Goal: Task Accomplishment & Management: Use online tool/utility

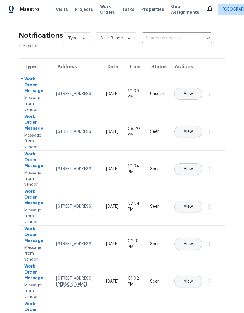
click at [207, 9] on icon at bounding box center [210, 8] width 7 height 7
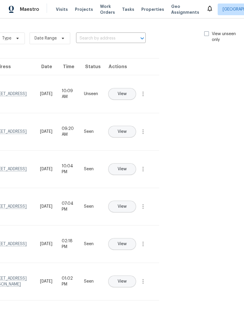
scroll to position [0, 66]
click at [208, 30] on div "Type Date Range ​ View unseen only" at bounding box center [121, 38] width 248 height 21
click at [207, 33] on span at bounding box center [207, 33] width 5 height 5
click at [207, 33] on input "View unseen only" at bounding box center [207, 33] width 4 height 4
checkbox input "true"
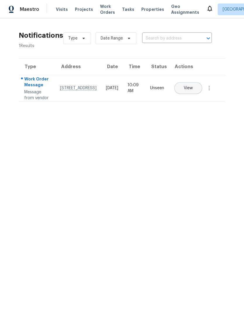
scroll to position [0, 0]
click at [211, 92] on icon "button" at bounding box center [209, 88] width 7 height 7
click at [192, 101] on div "Mark Seen" at bounding box center [176, 101] width 46 height 6
click at [201, 106] on html "Maestro Visits Projects Work Orders Tasks Properties Geo Assignments [GEOGRAPHI…" at bounding box center [122, 53] width 244 height 106
click at [104, 10] on span "Work Orders" at bounding box center [107, 10] width 15 height 12
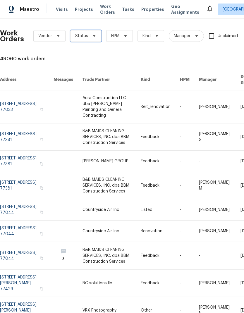
click at [92, 37] on icon at bounding box center [94, 36] width 5 height 5
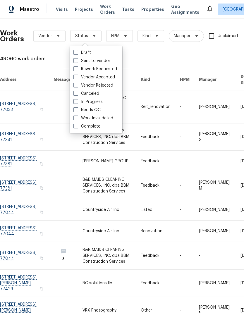
click at [76, 111] on span at bounding box center [76, 110] width 5 height 5
click at [76, 111] on input "Needs QC" at bounding box center [76, 109] width 4 height 4
checkbox input "true"
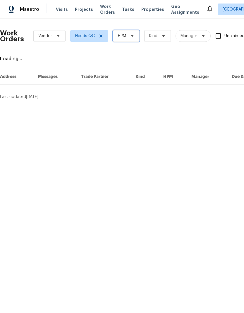
click at [133, 38] on icon at bounding box center [132, 36] width 5 height 5
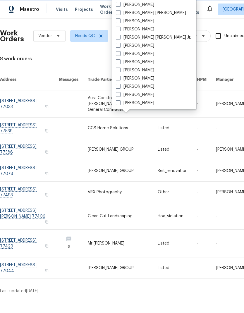
scroll to position [122, 0]
click at [118, 77] on span at bounding box center [118, 78] width 5 height 5
click at [118, 77] on input "[PERSON_NAME]" at bounding box center [118, 78] width 4 height 4
checkbox input "true"
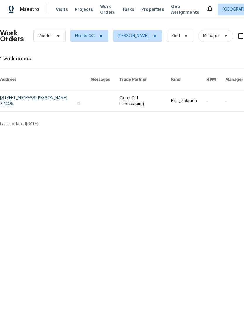
click at [63, 12] on span "Visits" at bounding box center [62, 9] width 12 height 6
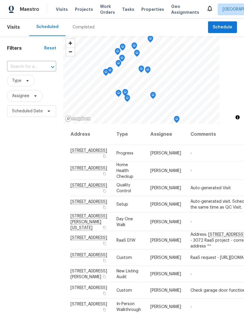
click at [36, 66] on input "text" at bounding box center [23, 66] width 33 height 9
type input "13722"
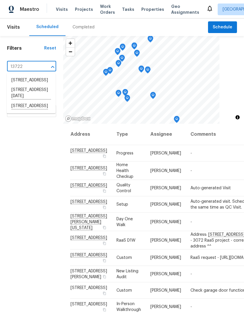
click at [35, 111] on li "[STREET_ADDRESS]" at bounding box center [31, 106] width 49 height 10
